Goal: Task Accomplishment & Management: Use online tool/utility

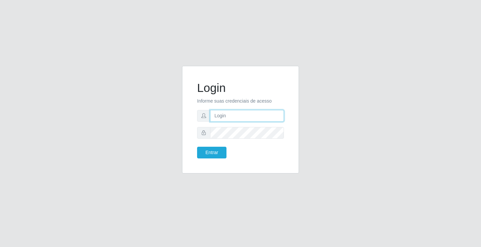
click at [231, 114] on input "text" at bounding box center [247, 116] width 74 height 12
type input "paulo@ideal"
click at [218, 151] on button "Entrar" at bounding box center [211, 153] width 29 height 12
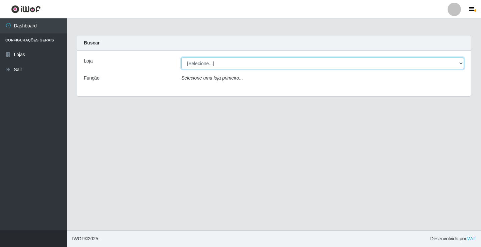
click at [230, 61] on select "[Selecione...] Ideal - Conceição" at bounding box center [322, 63] width 282 height 12
select select "231"
click at [181, 57] on select "[Selecione...] Ideal - Conceição" at bounding box center [322, 63] width 282 height 12
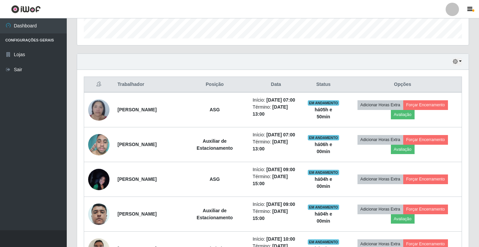
scroll to position [234, 0]
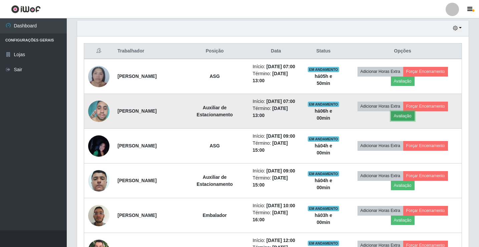
click at [407, 121] on button "Avaliação" at bounding box center [403, 115] width 24 height 9
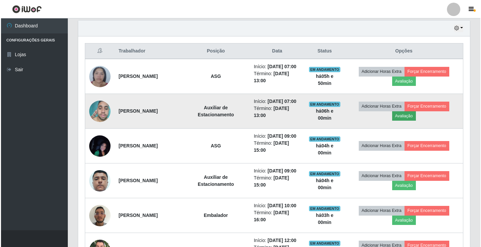
scroll to position [139, 388]
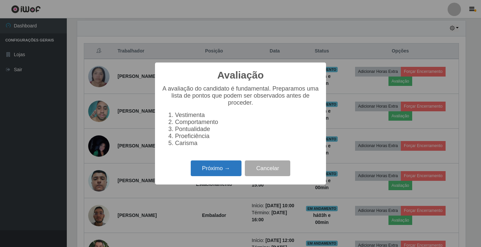
click at [231, 168] on button "Próximo →" at bounding box center [216, 168] width 51 height 16
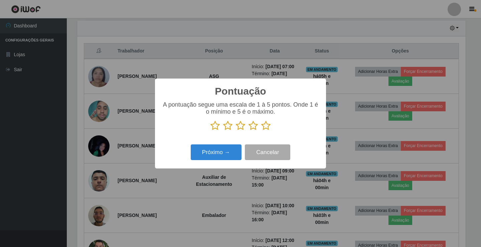
scroll to position [333714, 333464]
click at [253, 127] on icon at bounding box center [252, 126] width 9 height 10
click at [248, 131] on input "radio" at bounding box center [248, 131] width 0 height 0
click at [230, 149] on button "Próximo →" at bounding box center [216, 152] width 51 height 16
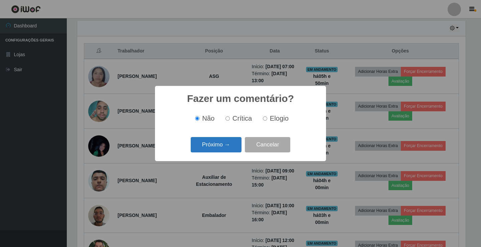
click at [232, 146] on button "Próximo →" at bounding box center [216, 145] width 51 height 16
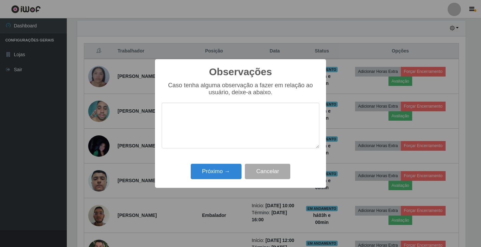
click at [235, 122] on textarea at bounding box center [241, 125] width 158 height 46
type textarea "bom trabalho"
click at [230, 168] on button "Próximo →" at bounding box center [216, 172] width 51 height 16
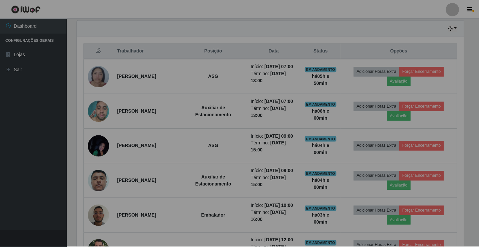
scroll to position [139, 392]
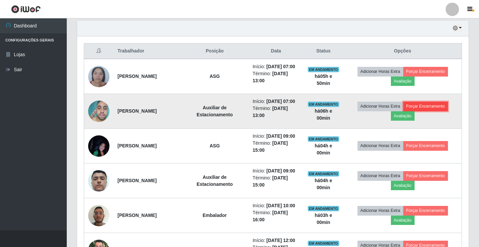
click at [430, 111] on button "Forçar Encerramento" at bounding box center [425, 105] width 45 height 9
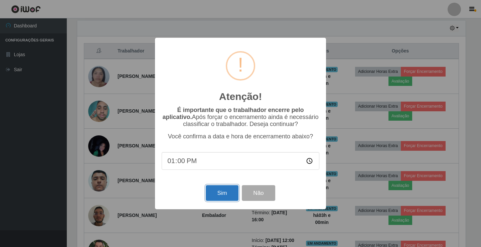
click at [219, 194] on button "Sim" at bounding box center [222, 193] width 32 height 16
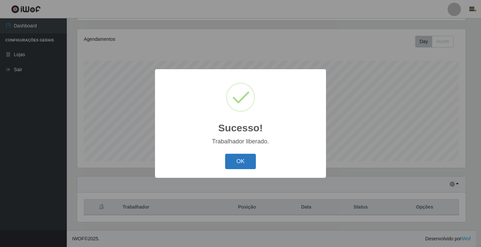
click at [239, 161] on button "OK" at bounding box center [240, 162] width 31 height 16
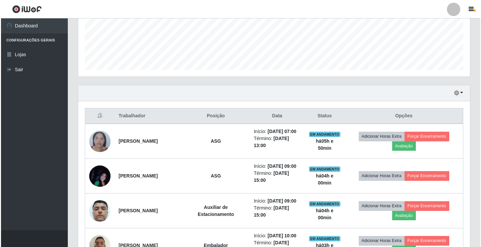
scroll to position [178, 0]
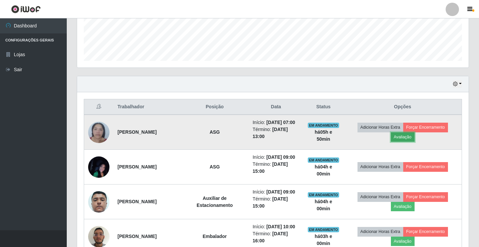
click at [415, 141] on button "Avaliação" at bounding box center [403, 136] width 24 height 9
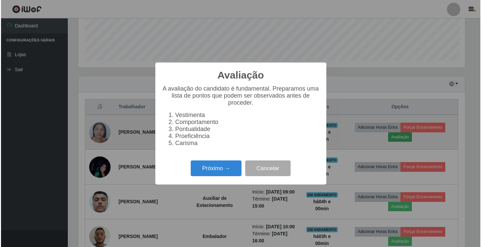
scroll to position [139, 388]
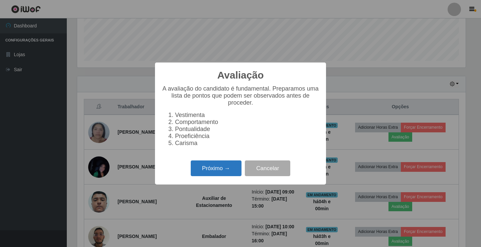
click at [219, 172] on button "Próximo →" at bounding box center [216, 168] width 51 height 16
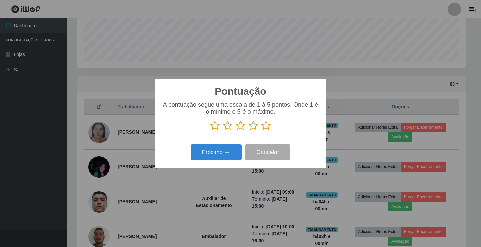
click at [252, 127] on icon at bounding box center [252, 126] width 9 height 10
click at [248, 131] on input "radio" at bounding box center [248, 131] width 0 height 0
click at [232, 150] on button "Próximo →" at bounding box center [216, 152] width 51 height 16
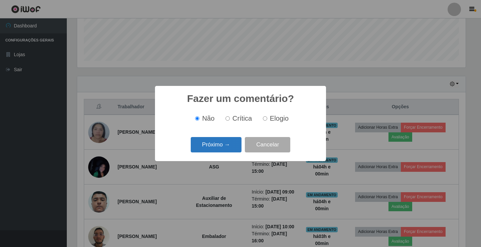
click at [232, 147] on button "Próximo →" at bounding box center [216, 145] width 51 height 16
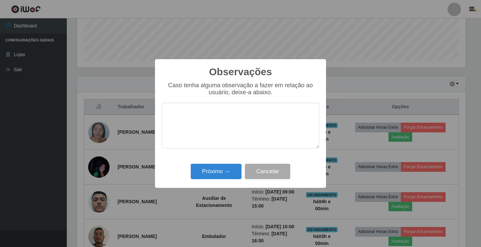
click at [233, 133] on textarea at bounding box center [241, 125] width 158 height 46
type textarea "bom trabalho"
click at [220, 171] on button "Próximo →" at bounding box center [216, 172] width 51 height 16
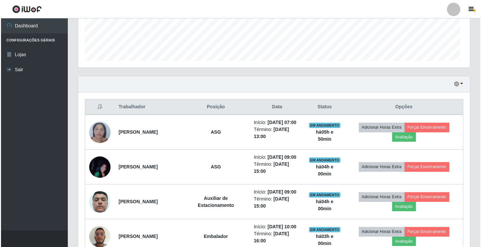
scroll to position [139, 392]
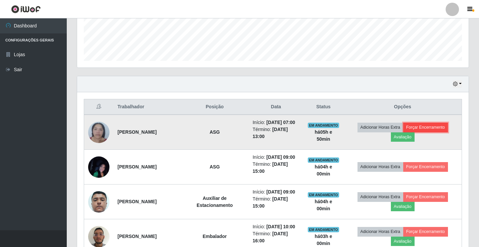
click at [439, 132] on button "Forçar Encerramento" at bounding box center [425, 127] width 45 height 9
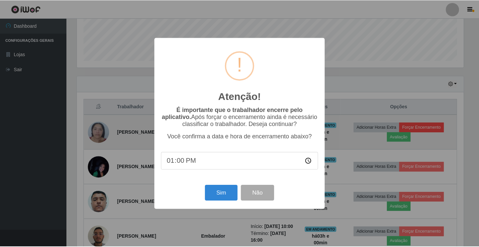
scroll to position [139, 388]
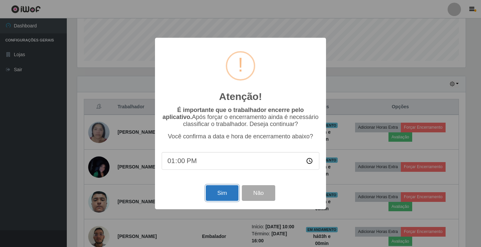
click at [227, 191] on button "Sim" at bounding box center [222, 193] width 32 height 16
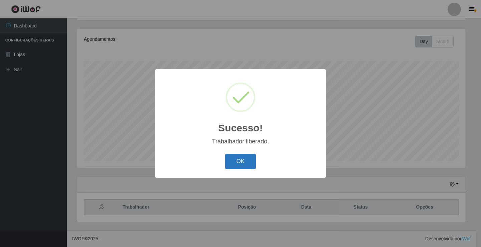
click at [248, 159] on button "OK" at bounding box center [240, 162] width 31 height 16
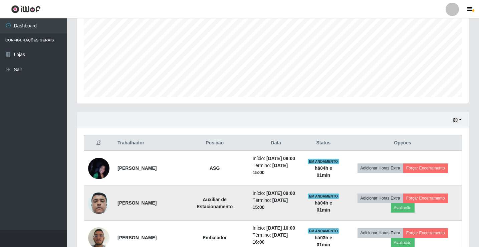
scroll to position [44, 0]
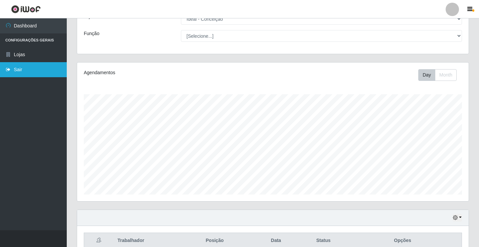
click at [23, 71] on link "Sair" at bounding box center [33, 69] width 67 height 15
